Goal: Task Accomplishment & Management: Use online tool/utility

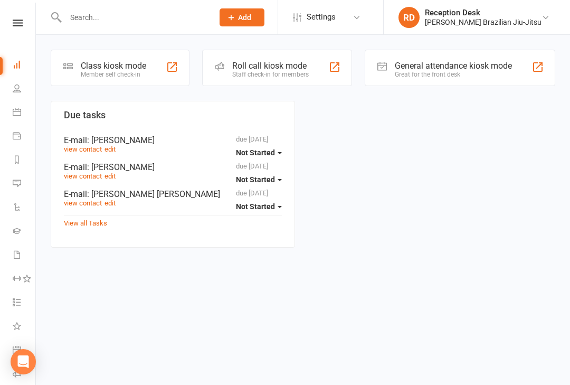
click at [130, 69] on div "Class kiosk mode" at bounding box center [113, 66] width 65 height 10
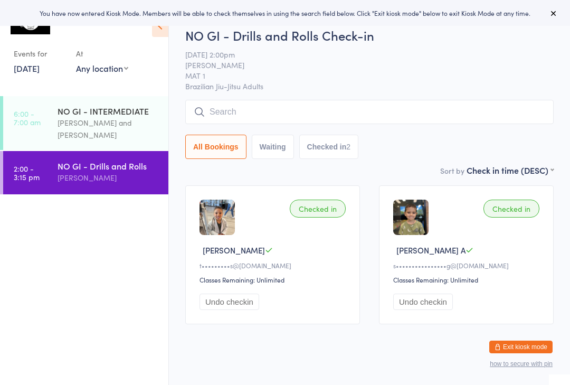
click at [129, 117] on div "NO GI - INTERMEDIATE" at bounding box center [109, 111] width 102 height 12
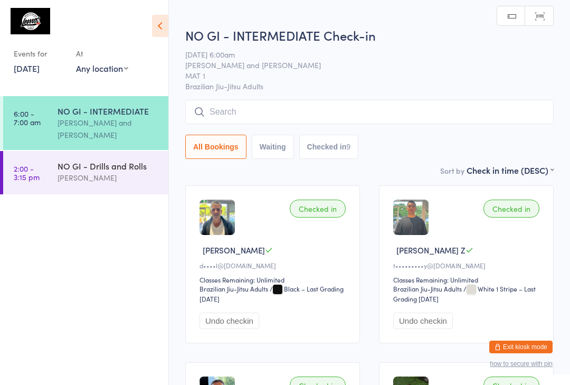
click at [238, 111] on input "search" at bounding box center [369, 112] width 369 height 24
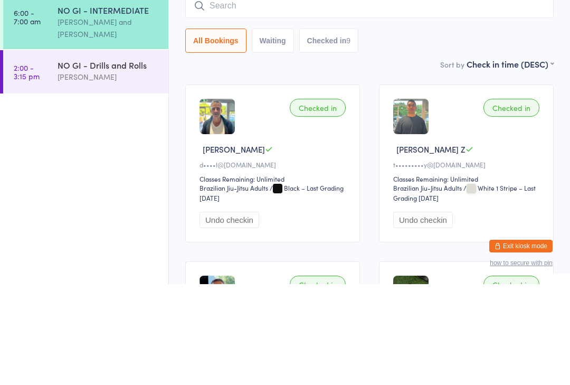
click at [102, 121] on ul "6:00 - 7:00 am NO GI - INTERMEDIATE [PERSON_NAME] and [PERSON_NAME] 2:00 - 3:15…" at bounding box center [84, 240] width 168 height 289
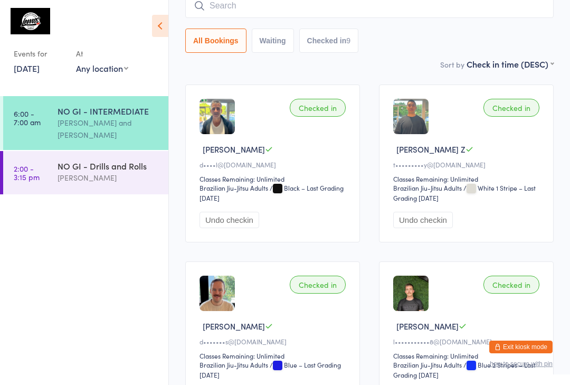
click at [226, 13] on input "search" at bounding box center [369, 6] width 369 height 24
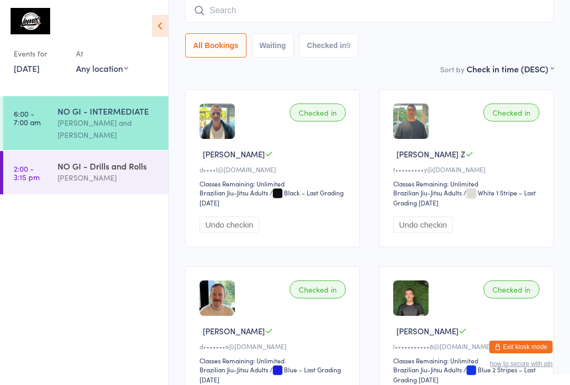
scroll to position [96, 0]
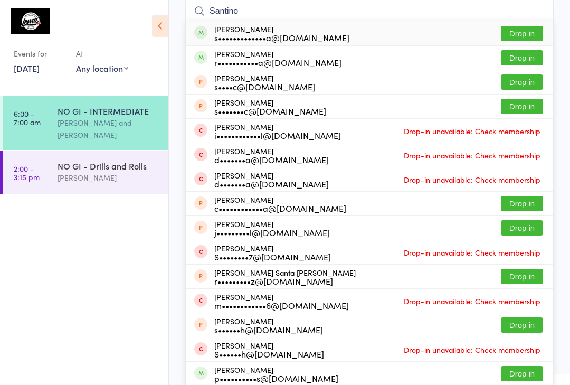
type input "Santino"
click at [399, 38] on div "[PERSON_NAME] s•••••••••••••a@[DOMAIN_NAME] Drop in" at bounding box center [370, 33] width 368 height 24
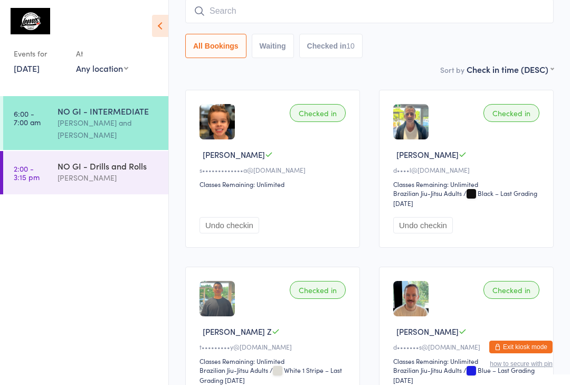
click at [331, 197] on div "Checked in Santino Z s•••••••••••••a@[DOMAIN_NAME] Classes Remaining: Unlimited…" at bounding box center [272, 169] width 175 height 158
click at [229, 150] on div "Checked in Santino Z s•••••••••••••a@[DOMAIN_NAME] Classes Remaining: Unlimited…" at bounding box center [272, 169] width 175 height 158
click at [221, 139] on img at bounding box center [217, 121] width 35 height 35
click at [244, 212] on div "Undo checkin" at bounding box center [274, 215] width 149 height 35
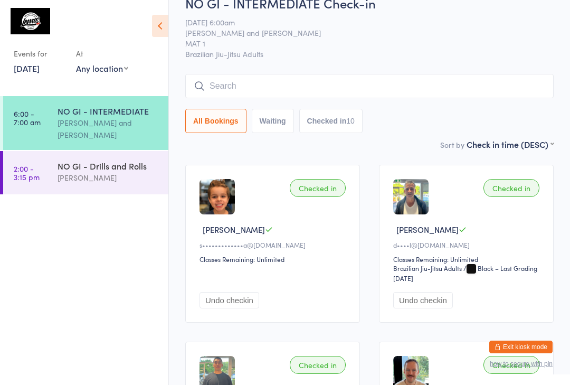
scroll to position [19, 0]
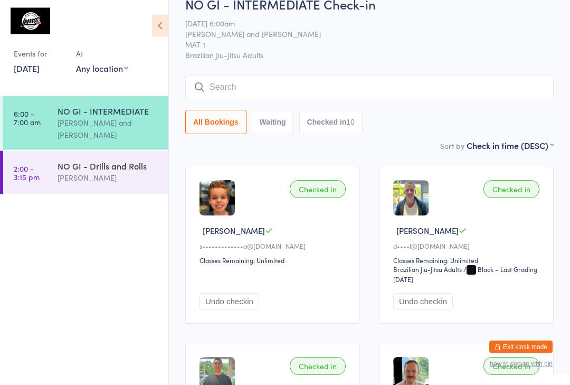
click at [139, 80] on div "Events for [DATE] [DATE] [DATE] Sun Mon Tue Wed Thu Fri Sat 40 28 29 30 01 02 0…" at bounding box center [84, 43] width 168 height 87
click at [143, 77] on div "Events for [DATE] [DATE] [DATE] Sun Mon Tue Wed Thu Fri Sat 40 28 29 30 01 02 0…" at bounding box center [84, 43] width 168 height 87
click at [152, 86] on div "Events for [DATE] [DATE] [DATE] Sun Mon Tue Wed Thu Fri Sat 40 28 29 30 01 02 0…" at bounding box center [84, 43] width 168 height 87
click at [143, 71] on div "Events for [DATE] [DATE] [DATE] Sun Mon Tue Wed Thu Fri Sat 40 28 29 30 01 02 0…" at bounding box center [84, 43] width 168 height 87
click at [126, 74] on select "Any location Recovery Zone Sauna [MEDICAL_DATA] Example Room (Rename me!) Priva…" at bounding box center [102, 68] width 52 height 12
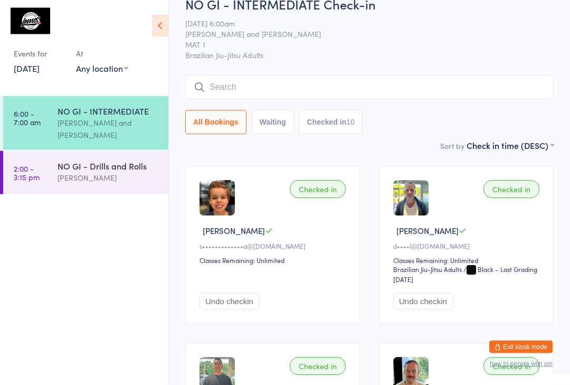
scroll to position [20, 0]
click at [160, 36] on icon at bounding box center [160, 26] width 16 height 22
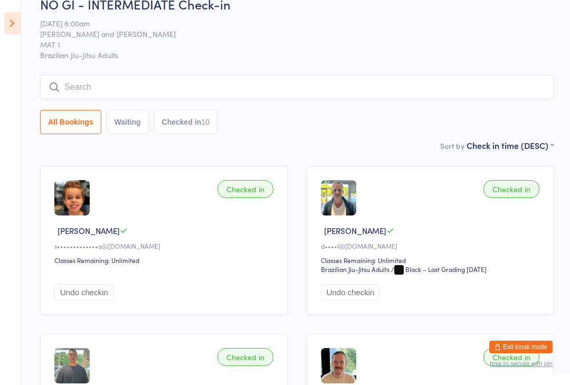
click at [173, 89] on input "search" at bounding box center [297, 87] width 514 height 24
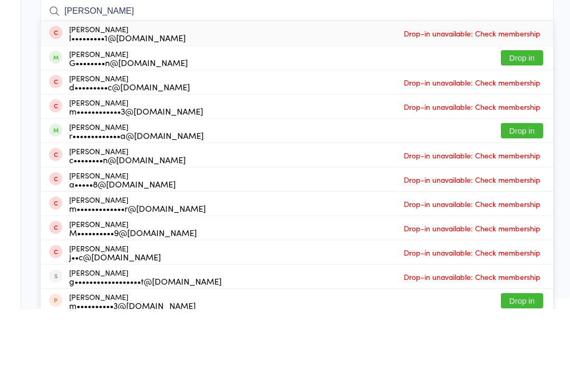
type input "[PERSON_NAME]"
click at [525, 200] on button "Drop in" at bounding box center [522, 207] width 42 height 15
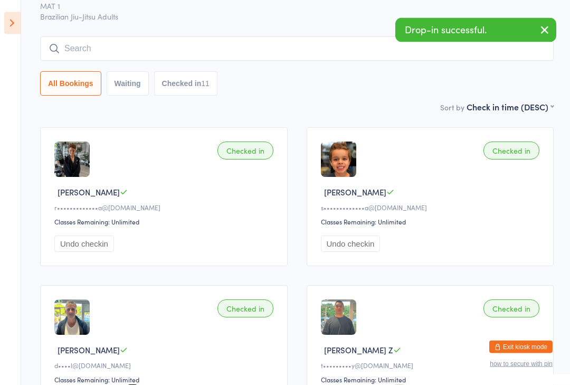
scroll to position [57, 0]
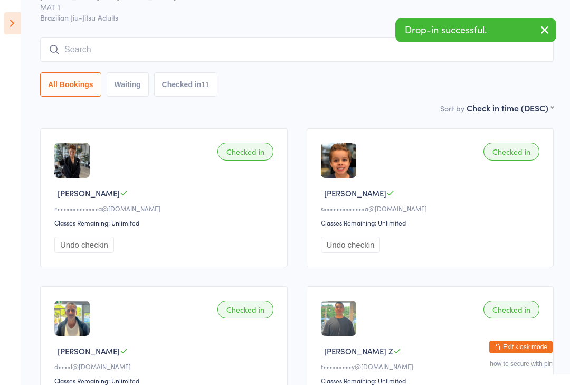
click at [298, 51] on input "search" at bounding box center [297, 49] width 514 height 24
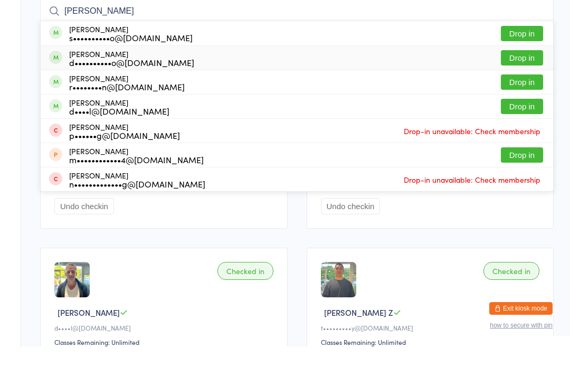
type input "[PERSON_NAME]"
click at [347, 85] on div "[PERSON_NAME] d••••••••••o@[DOMAIN_NAME] Drop in" at bounding box center [297, 97] width 513 height 24
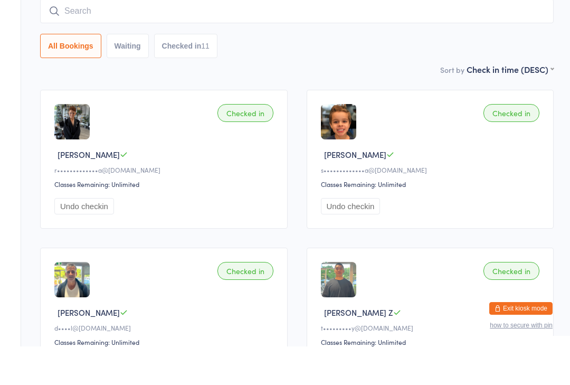
scroll to position [96, 0]
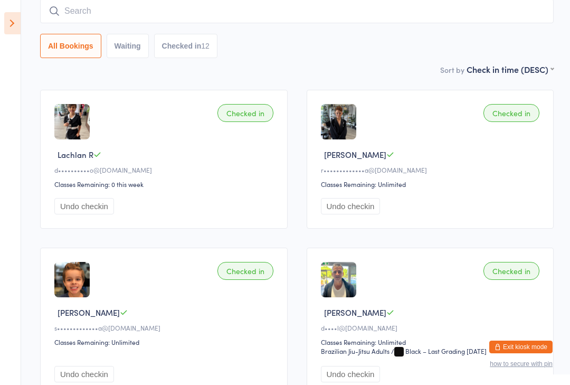
click at [176, 10] on input "search" at bounding box center [297, 11] width 514 height 24
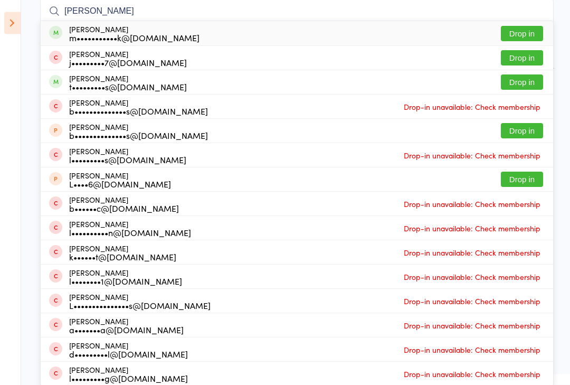
type input "[PERSON_NAME]"
click at [528, 33] on button "Drop in" at bounding box center [522, 33] width 42 height 15
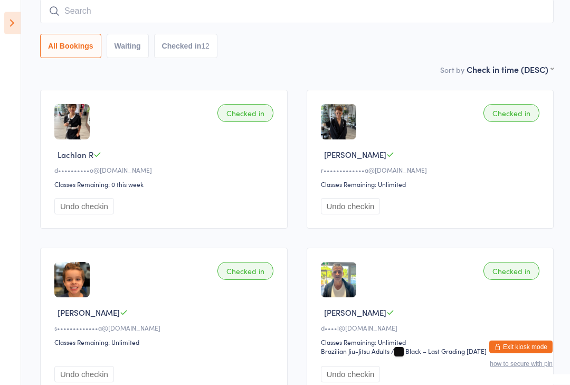
scroll to position [96, 0]
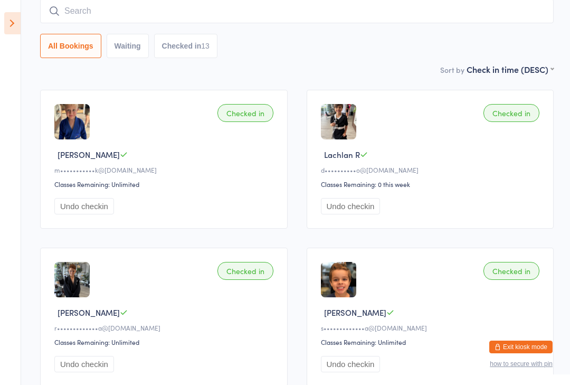
click at [442, 23] on input "search" at bounding box center [297, 11] width 514 height 24
type input "[PERSON_NAME]"
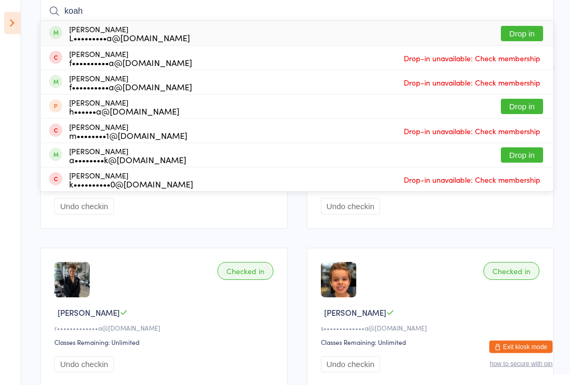
type input "koah"
click at [514, 32] on button "Drop in" at bounding box center [522, 33] width 42 height 15
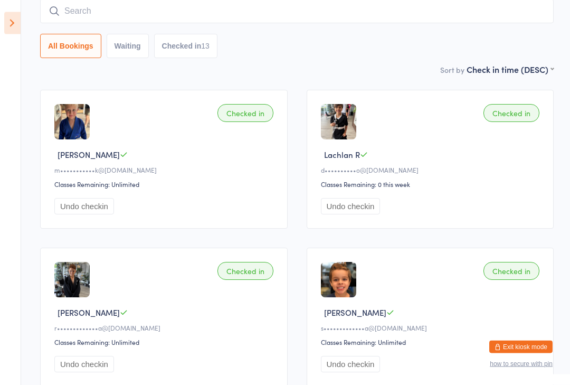
scroll to position [96, 0]
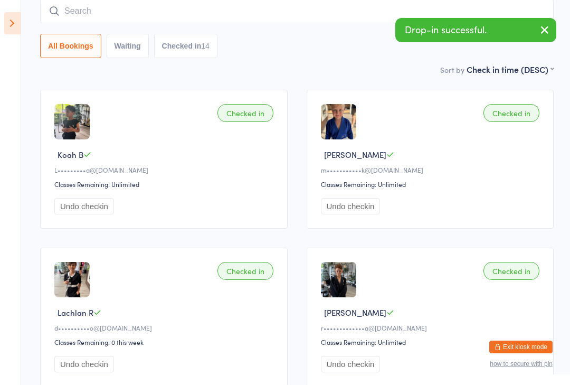
click at [126, 11] on input "search" at bounding box center [297, 11] width 514 height 24
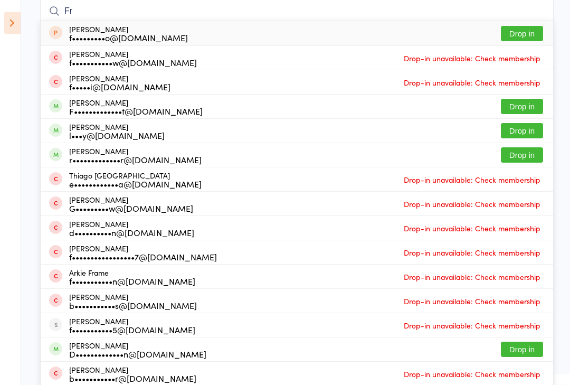
type input "F"
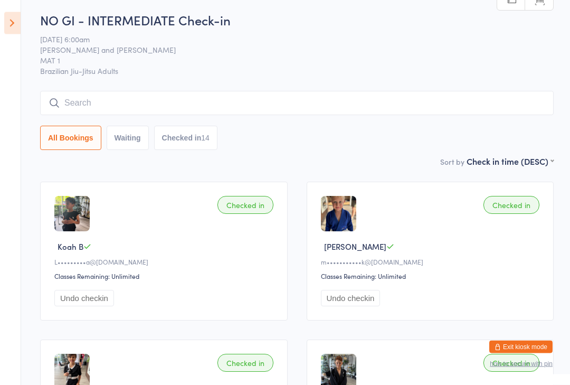
scroll to position [0, 0]
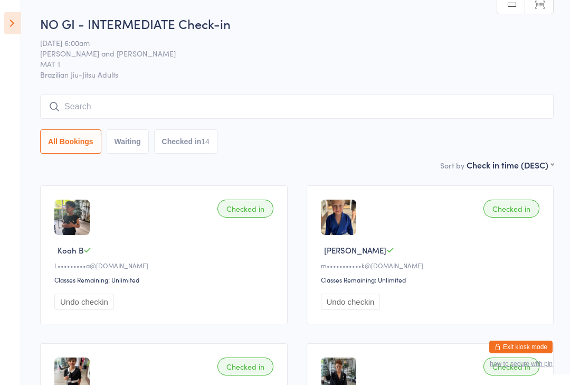
click at [151, 107] on input "search" at bounding box center [297, 107] width 514 height 24
click at [47, 105] on input "[PERSON_NAME] [PERSON_NAME]" at bounding box center [297, 107] width 514 height 24
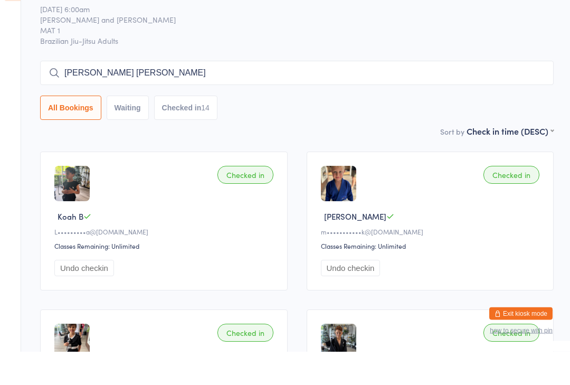
click at [186, 129] on button "Checked in 14" at bounding box center [185, 141] width 63 height 24
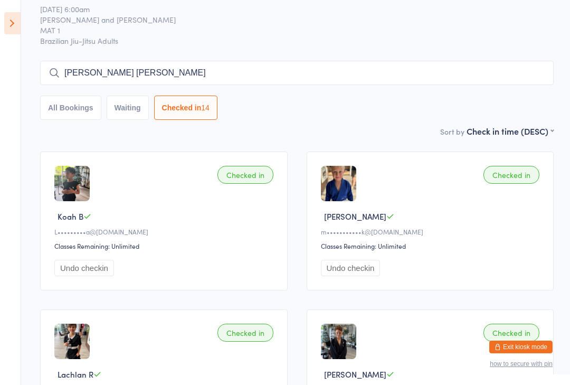
click at [290, 84] on input "[PERSON_NAME] [PERSON_NAME]" at bounding box center [297, 73] width 514 height 24
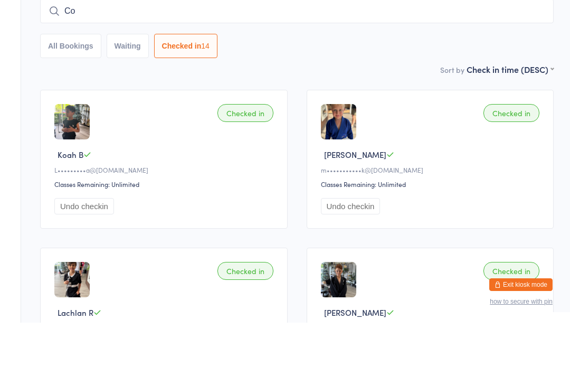
type input "C"
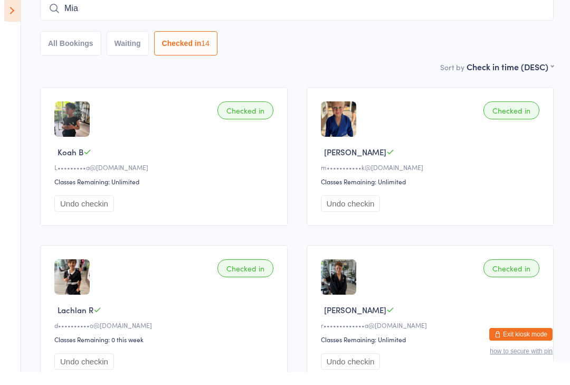
scroll to position [0, 0]
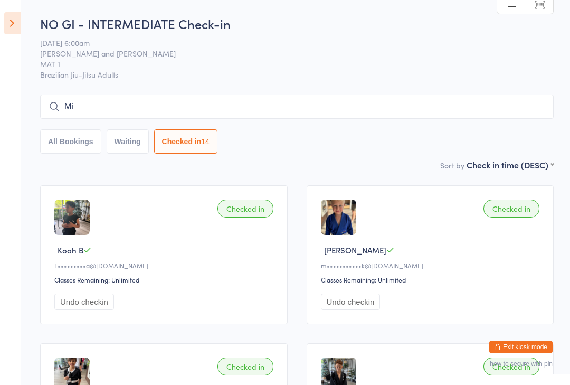
type input "M"
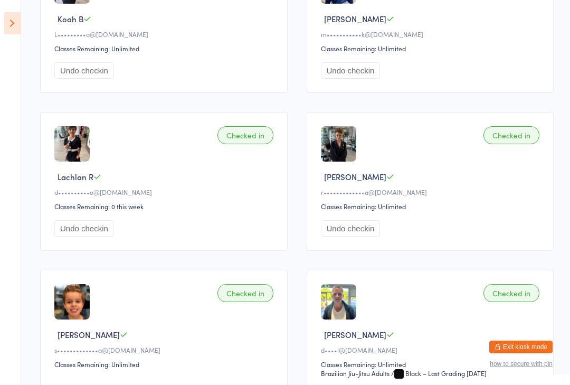
scroll to position [219, 0]
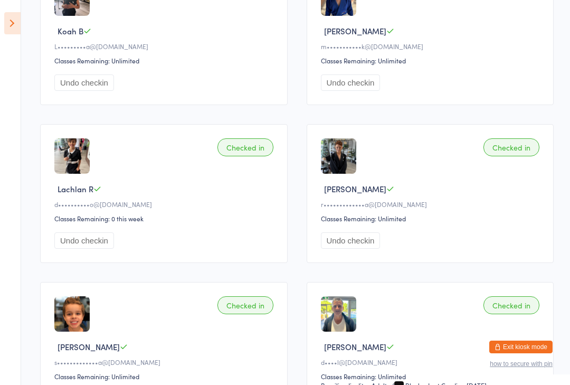
click at [427, 97] on div "Checked in [PERSON_NAME] K m•••••••••••k@[DOMAIN_NAME] Classes Remaining: Unlim…" at bounding box center [431, 35] width 248 height 139
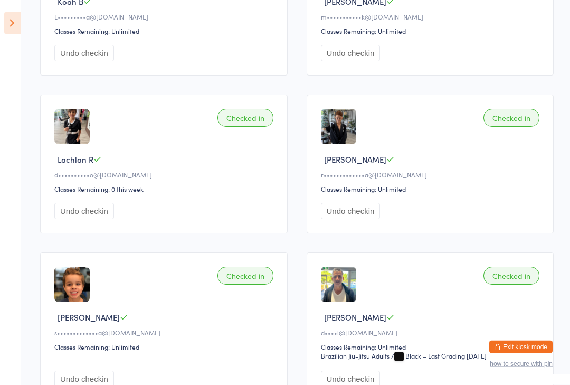
scroll to position [0, 0]
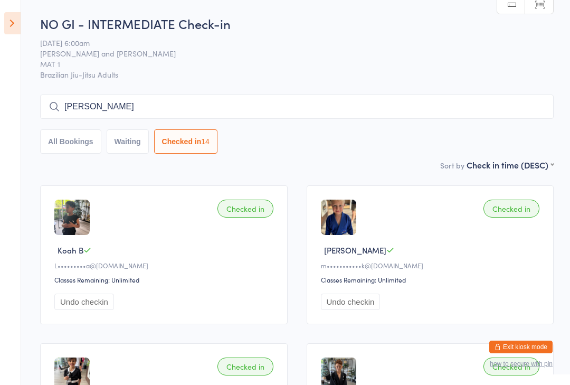
click at [301, 104] on input "[PERSON_NAME]" at bounding box center [297, 107] width 514 height 24
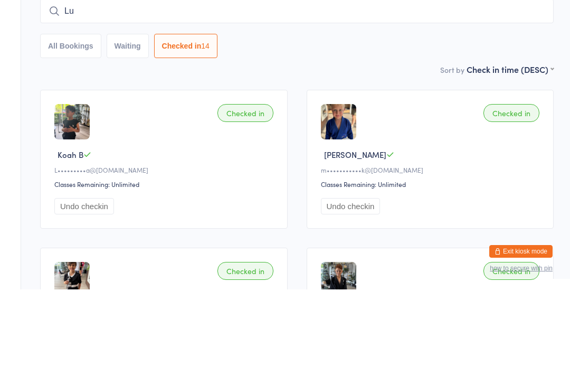
type input "L"
click at [450, 185] on div "Checked in [PERSON_NAME] K m•••••••••••k@[DOMAIN_NAME] Classes Remaining: Unlim…" at bounding box center [431, 254] width 248 height 139
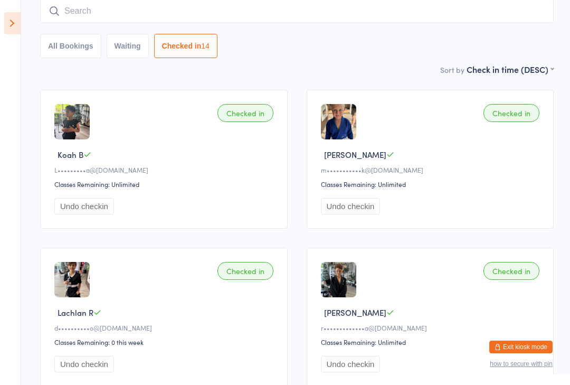
click at [85, 18] on input "search" at bounding box center [297, 11] width 514 height 24
click at [16, 18] on icon at bounding box center [12, 23] width 16 height 22
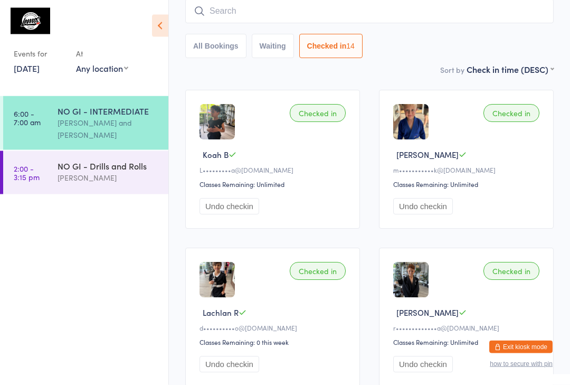
click at [142, 160] on div "NO GI - Drills and Rolls" at bounding box center [109, 166] width 102 height 12
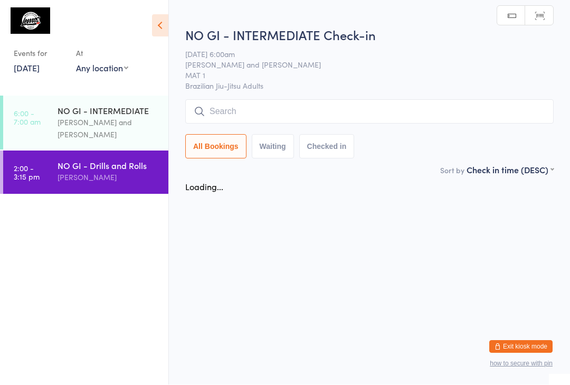
click at [108, 106] on div "NO GI - INTERMEDIATE" at bounding box center [109, 111] width 102 height 12
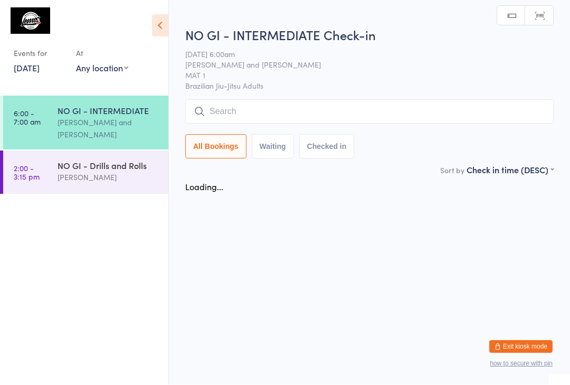
click at [110, 69] on select "Any location Recovery Zone Sauna [MEDICAL_DATA] Example Room (Rename me!) Priva…" at bounding box center [102, 68] width 52 height 12
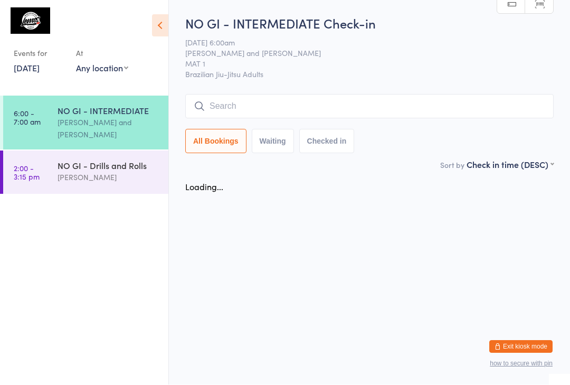
click at [96, 173] on div "[PERSON_NAME]" at bounding box center [109, 178] width 102 height 12
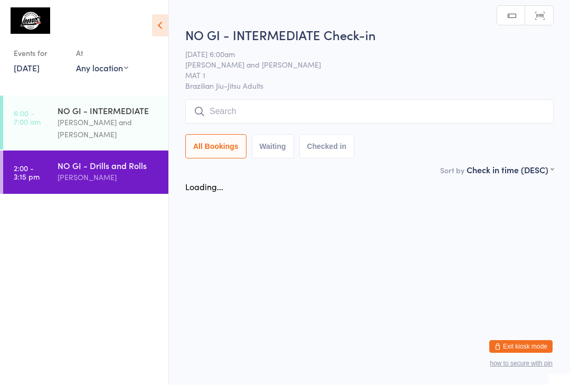
click at [100, 111] on div "NO GI - INTERMEDIATE" at bounding box center [109, 111] width 102 height 12
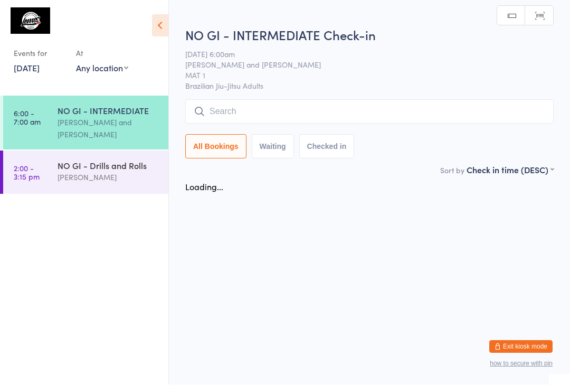
click at [89, 182] on div "NO GI - Drills and Rolls [PERSON_NAME]" at bounding box center [113, 172] width 111 height 42
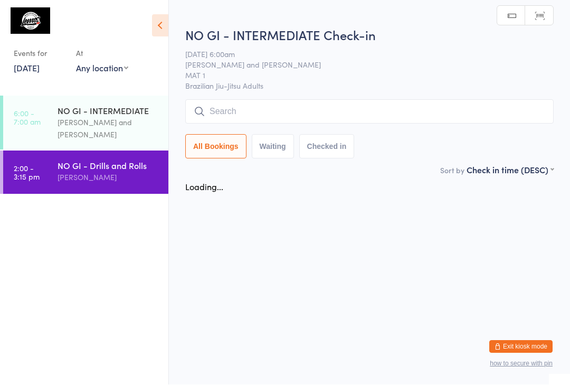
click at [106, 107] on div "NO GI - INTERMEDIATE" at bounding box center [109, 111] width 102 height 12
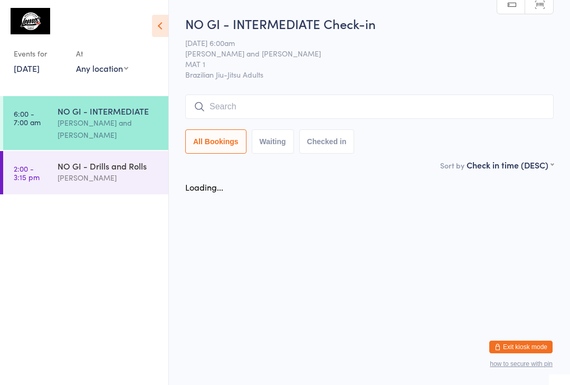
click at [482, 112] on input "search" at bounding box center [369, 107] width 369 height 24
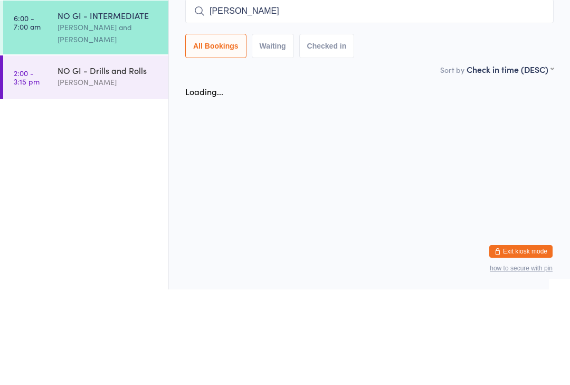
click at [346, 95] on input "[PERSON_NAME]" at bounding box center [369, 107] width 369 height 24
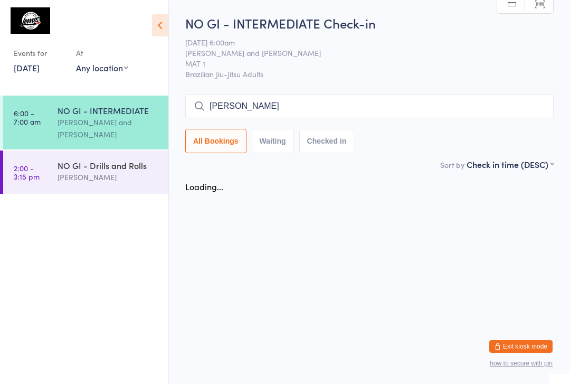
type input "[PERSON_NAME]"
click at [360, 207] on html "You have now entered Kiosk Mode. Members will be able to check themselves in us…" at bounding box center [285, 192] width 570 height 385
click at [305, 96] on input "[PERSON_NAME]" at bounding box center [369, 107] width 369 height 24
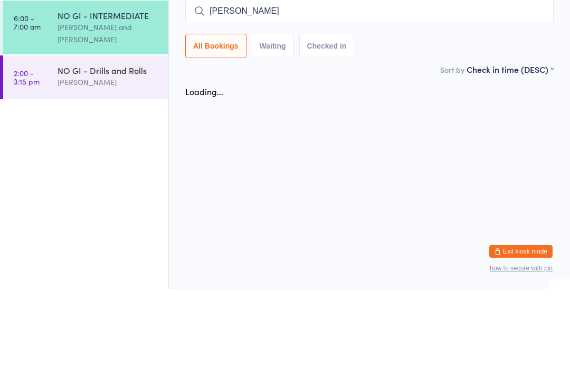
click at [302, 95] on input "[PERSON_NAME]" at bounding box center [369, 107] width 369 height 24
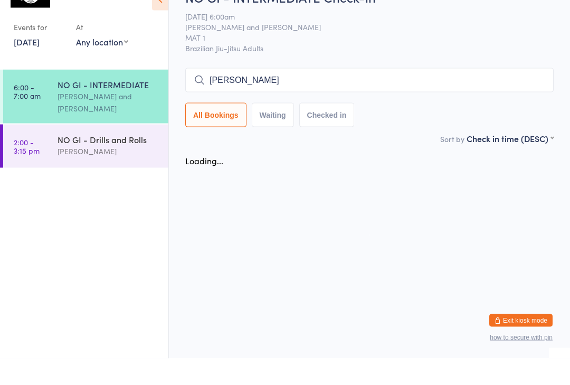
click at [279, 129] on button "Waiting" at bounding box center [273, 141] width 42 height 24
select select "0"
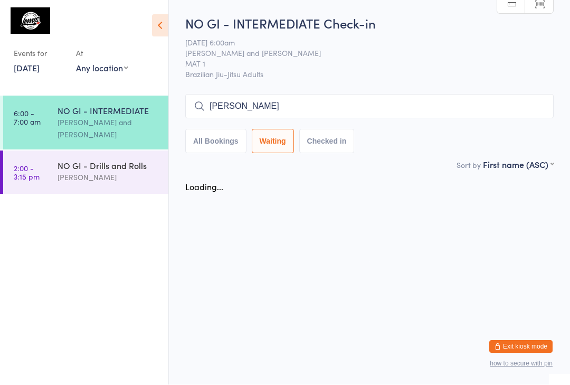
click at [251, 101] on input "[PERSON_NAME]" at bounding box center [369, 107] width 369 height 24
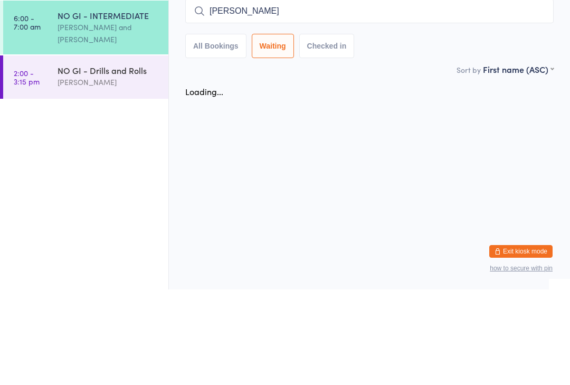
click at [193, 95] on input "[PERSON_NAME]" at bounding box center [369, 107] width 369 height 24
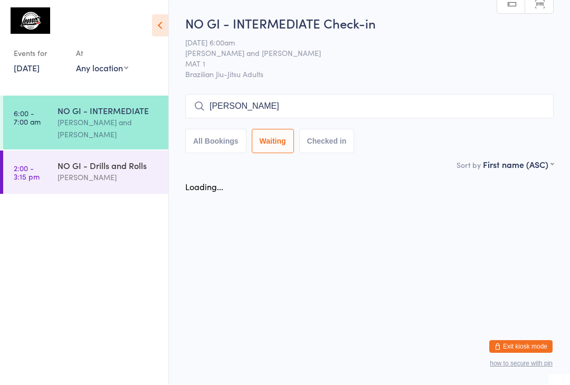
click at [271, 101] on input "[PERSON_NAME]" at bounding box center [369, 107] width 369 height 24
click at [295, 102] on input "[PERSON_NAME]" at bounding box center [369, 107] width 369 height 24
click at [271, 106] on input "[PERSON_NAME]" at bounding box center [369, 107] width 369 height 24
type input "M"
click at [93, 151] on div "NO GI - Drills and Rolls [PERSON_NAME]" at bounding box center [113, 172] width 111 height 42
